Goal: Task Accomplishment & Management: Complete application form

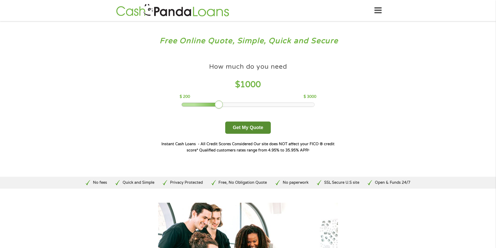
click at [242, 129] on button "Get My Quote" at bounding box center [248, 127] width 46 height 12
click at [251, 127] on button "Get My Quote" at bounding box center [248, 127] width 46 height 12
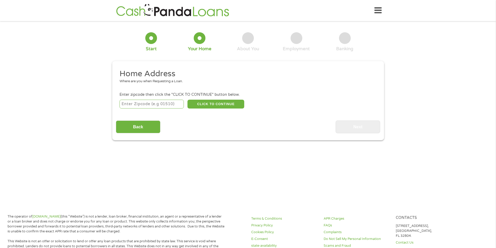
click at [152, 105] on input "number" at bounding box center [151, 104] width 64 height 9
type input "23601"
click at [208, 103] on button "CLICK TO CONTINUE" at bounding box center [215, 104] width 57 height 9
type input "23601"
type input "Newport News"
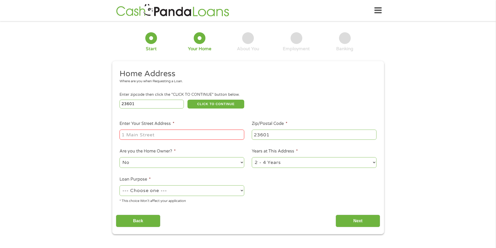
click at [155, 136] on input "Enter Your Street Address *" at bounding box center [181, 135] width 125 height 10
type input "[STREET_ADDRESS][PERSON_NAME]"
click at [287, 164] on select "1 Year or less 1 - 2 Years 2 - 4 Years Over 4 Years" at bounding box center [314, 162] width 125 height 11
select select "60months"
click at [252, 157] on select "1 Year or less 1 - 2 Years 2 - 4 Years Over 4 Years" at bounding box center [314, 162] width 125 height 11
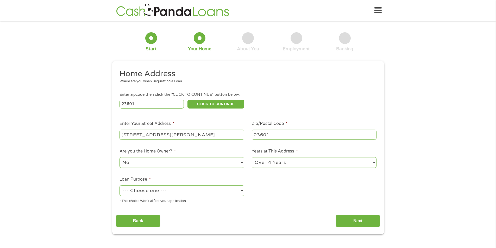
click at [162, 189] on select "--- Choose one --- Pay Bills Debt Consolidation Home Improvement Major Purchase…" at bounding box center [181, 190] width 125 height 11
select select "paybills"
click at [119, 185] on select "--- Choose one --- Pay Bills Debt Consolidation Home Improvement Major Purchase…" at bounding box center [181, 190] width 125 height 11
click at [348, 221] on input "Next" at bounding box center [357, 221] width 44 height 13
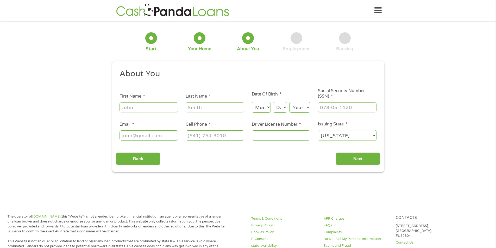
click at [133, 105] on input "First Name *" at bounding box center [148, 107] width 59 height 10
type input "[PERSON_NAME]"
type input "[EMAIL_ADDRESS][DOMAIN_NAME]"
type input "[PHONE_NUMBER]"
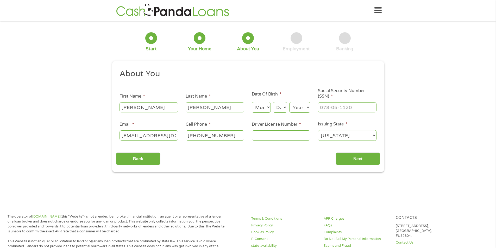
click at [263, 107] on select "Month 1 2 3 4 5 6 7 8 9 10 11 12" at bounding box center [261, 107] width 19 height 11
select select "7"
click at [252, 102] on select "Month 1 2 3 4 5 6 7 8 9 10 11 12" at bounding box center [261, 107] width 19 height 11
click at [281, 108] on select "Day 1 2 3 4 5 6 7 8 9 10 11 12 13 14 15 16 17 18 19 20 21 22 23 24 25 26 27 28 …" at bounding box center [280, 107] width 14 height 11
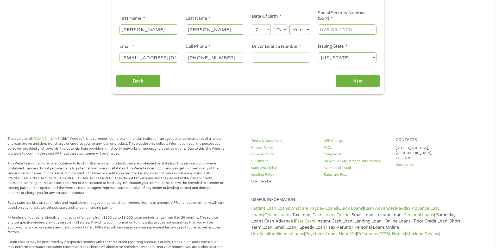
scroll to position [78, 0]
click at [285, 30] on select "Day 1 2 3 4 5 6 7 8 9 10 11 12 13 14 15 16 17 18 19 20 21 22 23 24 25 26 27 28 …" at bounding box center [280, 29] width 14 height 11
select select "24"
click at [273, 24] on select "Day 1 2 3 4 5 6 7 8 9 10 11 12 13 14 15 16 17 18 19 20 21 22 23 24 25 26 27 28 …" at bounding box center [280, 29] width 14 height 11
click at [307, 27] on select "Year [DATE] 2006 2005 2004 2003 2002 2001 2000 1999 1998 1997 1996 1995 1994 19…" at bounding box center [299, 29] width 21 height 11
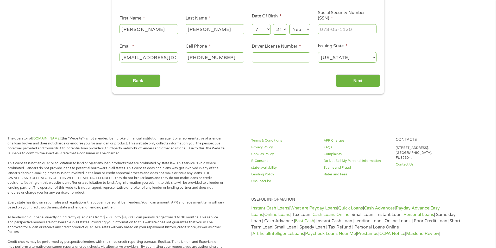
select select "1961"
click at [289, 24] on select "Year [DATE] 2006 2005 2004 2003 2002 2001 2000 1999 1998 1997 1996 1995 1994 19…" at bounding box center [299, 29] width 21 height 11
click at [335, 29] on input "___-__-____" at bounding box center [347, 29] width 59 height 10
type input "500-78-5303"
click at [264, 56] on input "Driver License Number *" at bounding box center [281, 57] width 59 height 10
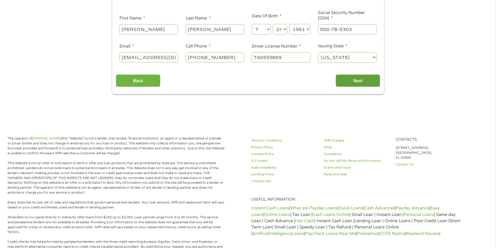
type input "T60559869"
click at [364, 85] on input "Next" at bounding box center [357, 80] width 44 height 13
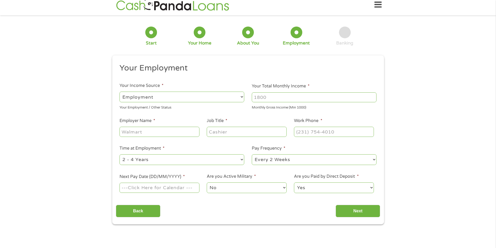
scroll to position [0, 0]
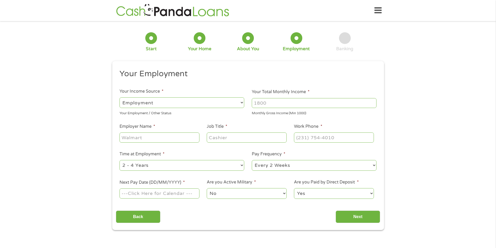
click at [158, 105] on select "--- Choose one --- Employment [DEMOGRAPHIC_DATA] Benefits" at bounding box center [181, 102] width 125 height 11
click at [119, 97] on select "--- Choose one --- Employment [DEMOGRAPHIC_DATA] Benefits" at bounding box center [181, 102] width 125 height 11
click at [266, 104] on input "Your Total Monthly Income *" at bounding box center [314, 103] width 125 height 10
type input "2700"
click at [138, 139] on input "Employer Name *" at bounding box center [159, 137] width 80 height 10
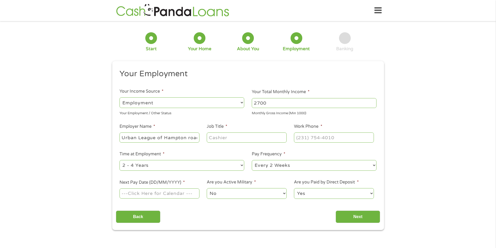
type input "Urban League of Hampton roads"
click at [211, 136] on input "Job Title *" at bounding box center [247, 137] width 80 height 10
click at [229, 133] on input "Job Title *" at bounding box center [247, 137] width 80 height 10
type input "Intake specialist"
click at [320, 140] on input "(___) ___-____" at bounding box center [334, 137] width 80 height 10
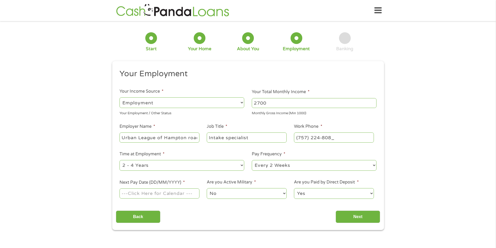
type input "[PHONE_NUMBER]"
click at [235, 165] on select "--- Choose one --- 1 Year or less 1 - 2 Years 2 - 4 Years Over 4 Years" at bounding box center [181, 165] width 125 height 11
select select "60months"
click at [119, 160] on select "--- Choose one --- 1 Year or less 1 - 2 Years 2 - 4 Years Over 4 Years" at bounding box center [181, 165] width 125 height 11
click at [280, 164] on select "--- Choose one --- Every 2 Weeks Every Week Monthly Semi-Monthly" at bounding box center [314, 165] width 125 height 11
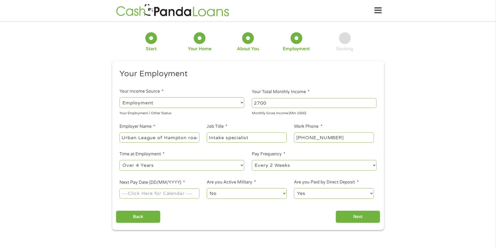
select select "semimonthly"
click at [252, 160] on select "--- Choose one --- Every 2 Weeks Every Week Monthly Semi-Monthly" at bounding box center [314, 165] width 125 height 11
click at [157, 193] on input "Next Pay Date (DD/MM/YYYY) *" at bounding box center [159, 193] width 80 height 10
type input "[DATE]"
click at [353, 213] on input "Next" at bounding box center [357, 216] width 44 height 13
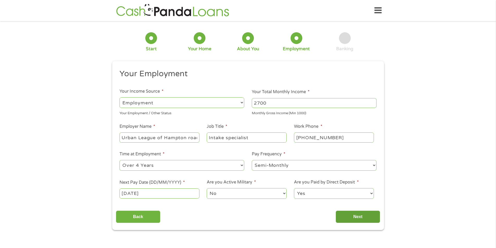
scroll to position [2, 2]
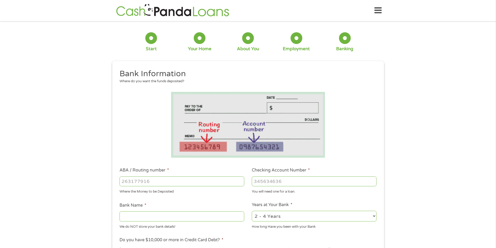
click at [147, 179] on input "ABA / Routing number *" at bounding box center [181, 181] width 125 height 10
click at [369, 217] on select "2 - 4 Years 6 - 12 Months 1 - 2 Years Over 4 Years" at bounding box center [314, 216] width 125 height 11
select select "60months"
click at [252, 211] on select "2 - 4 Years 6 - 12 Months 1 - 2 Years Over 4 Years" at bounding box center [314, 216] width 125 height 11
click at [189, 181] on input "ABA / Routing number *" at bounding box center [181, 181] width 125 height 10
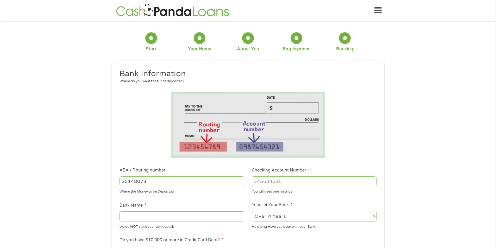
type input "251480738"
type input "[PERSON_NAME] FEDERAL CREDIT UNION"
type input "251480738"
click at [269, 180] on input "Checking Account Number *" at bounding box center [314, 181] width 125 height 10
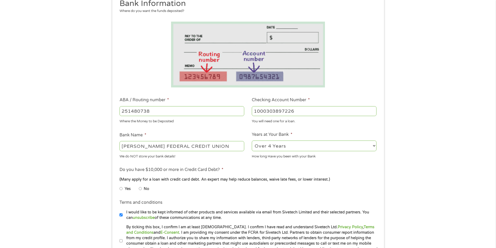
scroll to position [78, 0]
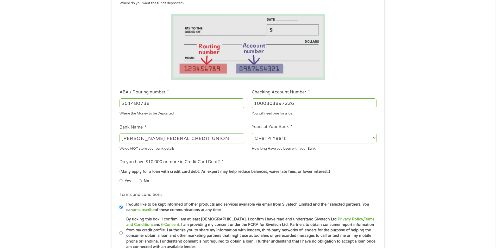
type input "1000303897226"
click at [141, 180] on input "No" at bounding box center [140, 181] width 3 height 8
radio input "true"
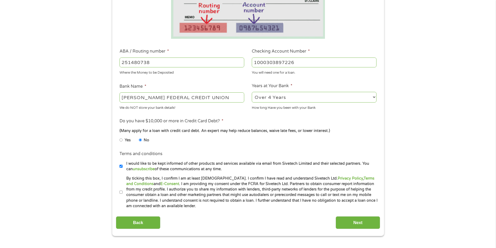
scroll to position [130, 0]
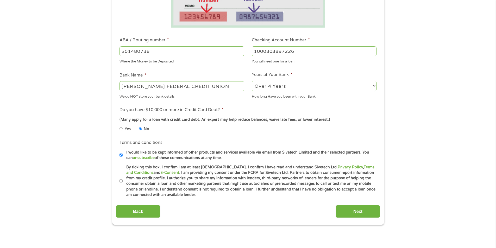
click at [121, 180] on input "By ticking this box, I confirm I am at least [DEMOGRAPHIC_DATA]. I confirm I ha…" at bounding box center [120, 181] width 3 height 8
checkbox input "true"
click at [119, 154] on input "I would like to be kept informed of other products and services available via e…" at bounding box center [120, 155] width 3 height 8
checkbox input "false"
click at [355, 209] on input "Next" at bounding box center [357, 211] width 44 height 13
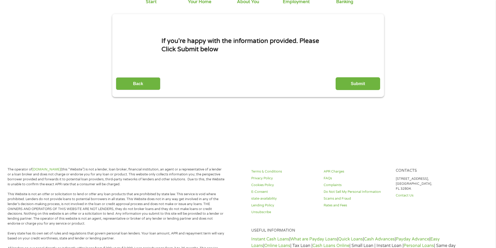
scroll to position [0, 0]
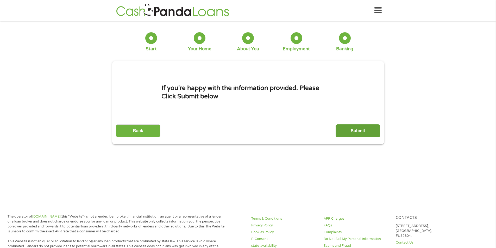
click at [359, 129] on input "Submit" at bounding box center [357, 130] width 44 height 13
